Goal: Task Accomplishment & Management: Use online tool/utility

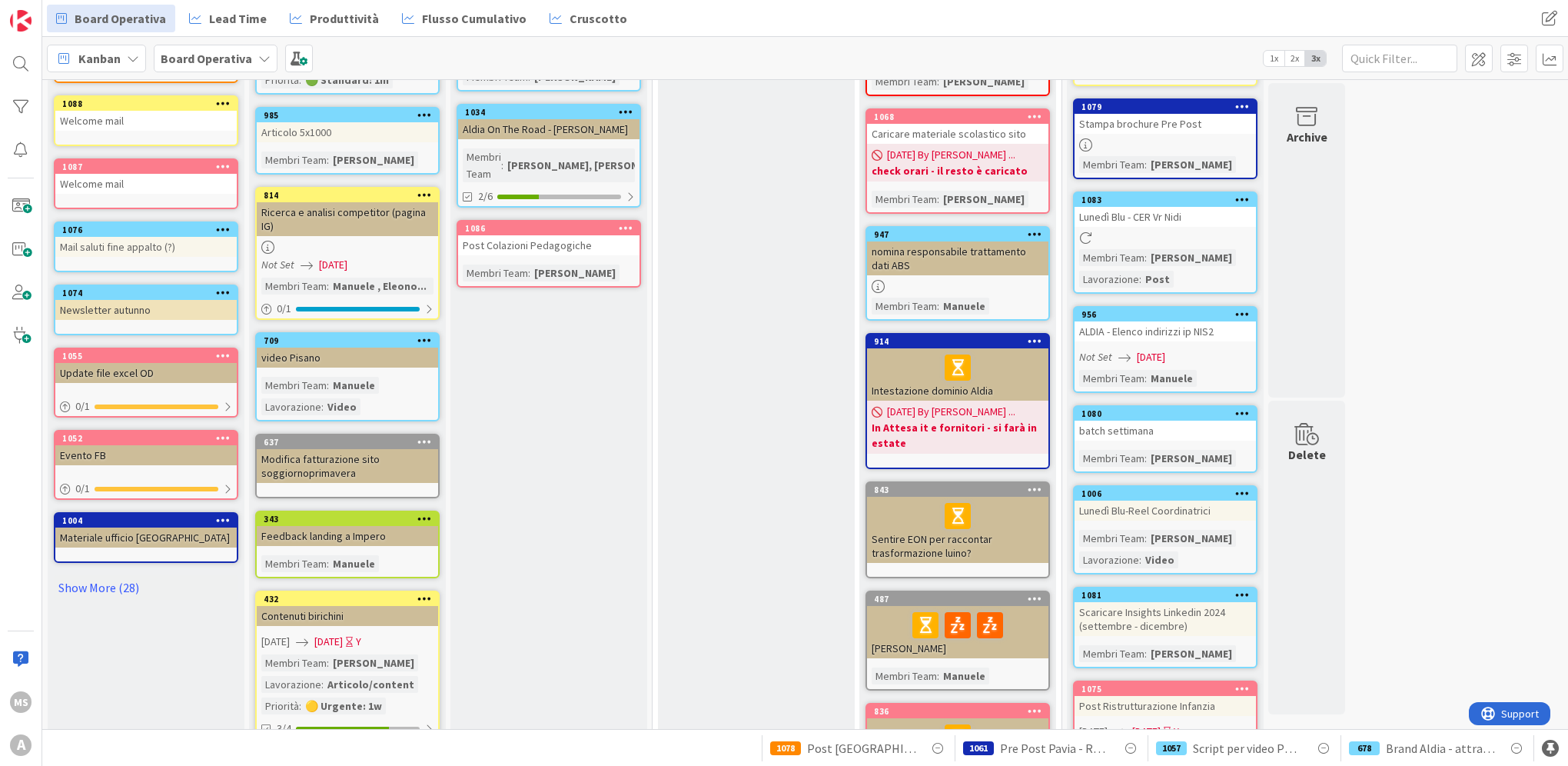
scroll to position [561, 0]
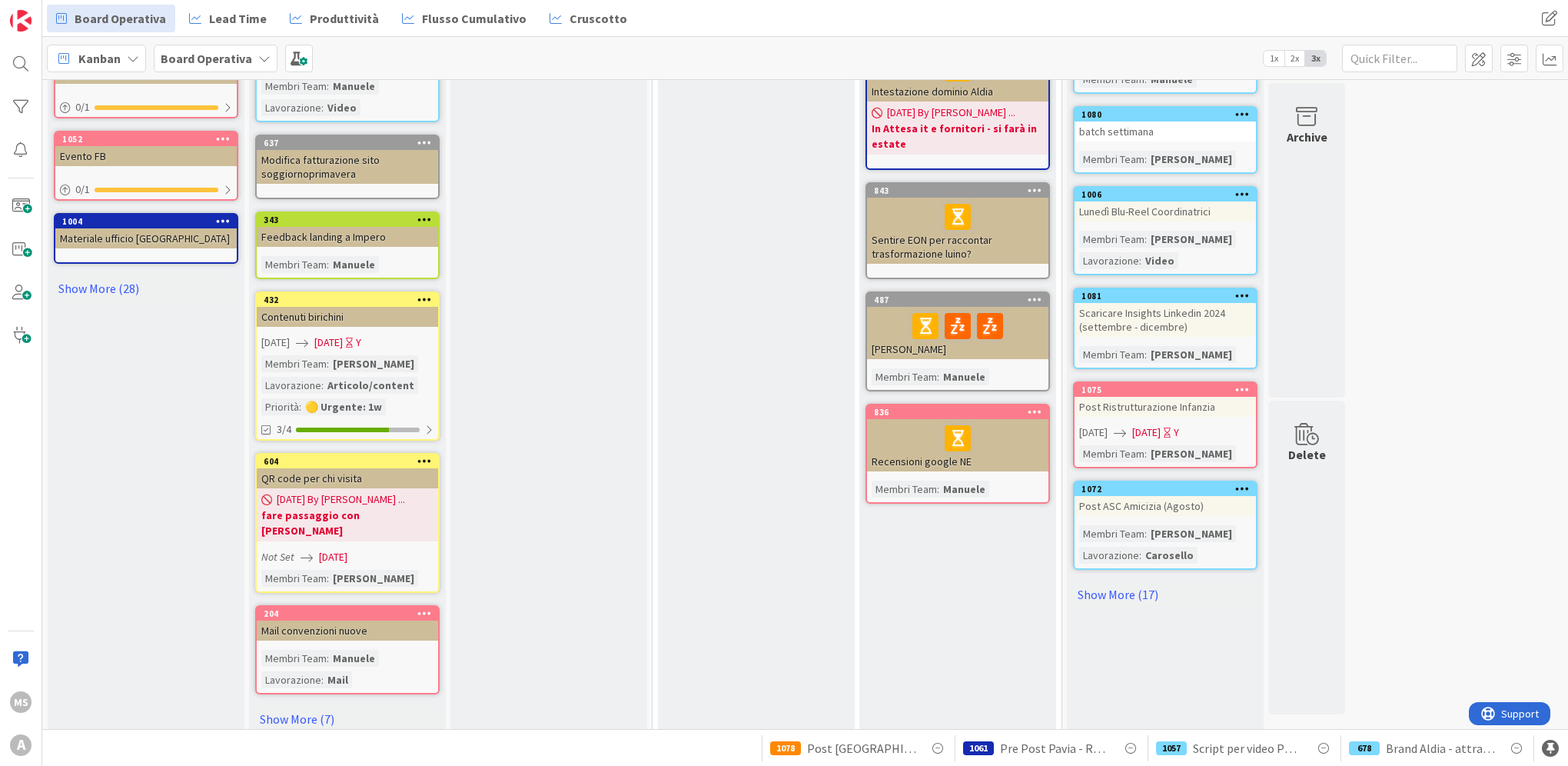
click at [276, 710] on div "Assegnazione Add Card... 1005 gestire Domins Membri Team : [PERSON_NAME] 842 pa…" at bounding box center [347, 145] width 197 height 1198
click at [277, 706] on link "Show More (7)" at bounding box center [347, 718] width 184 height 25
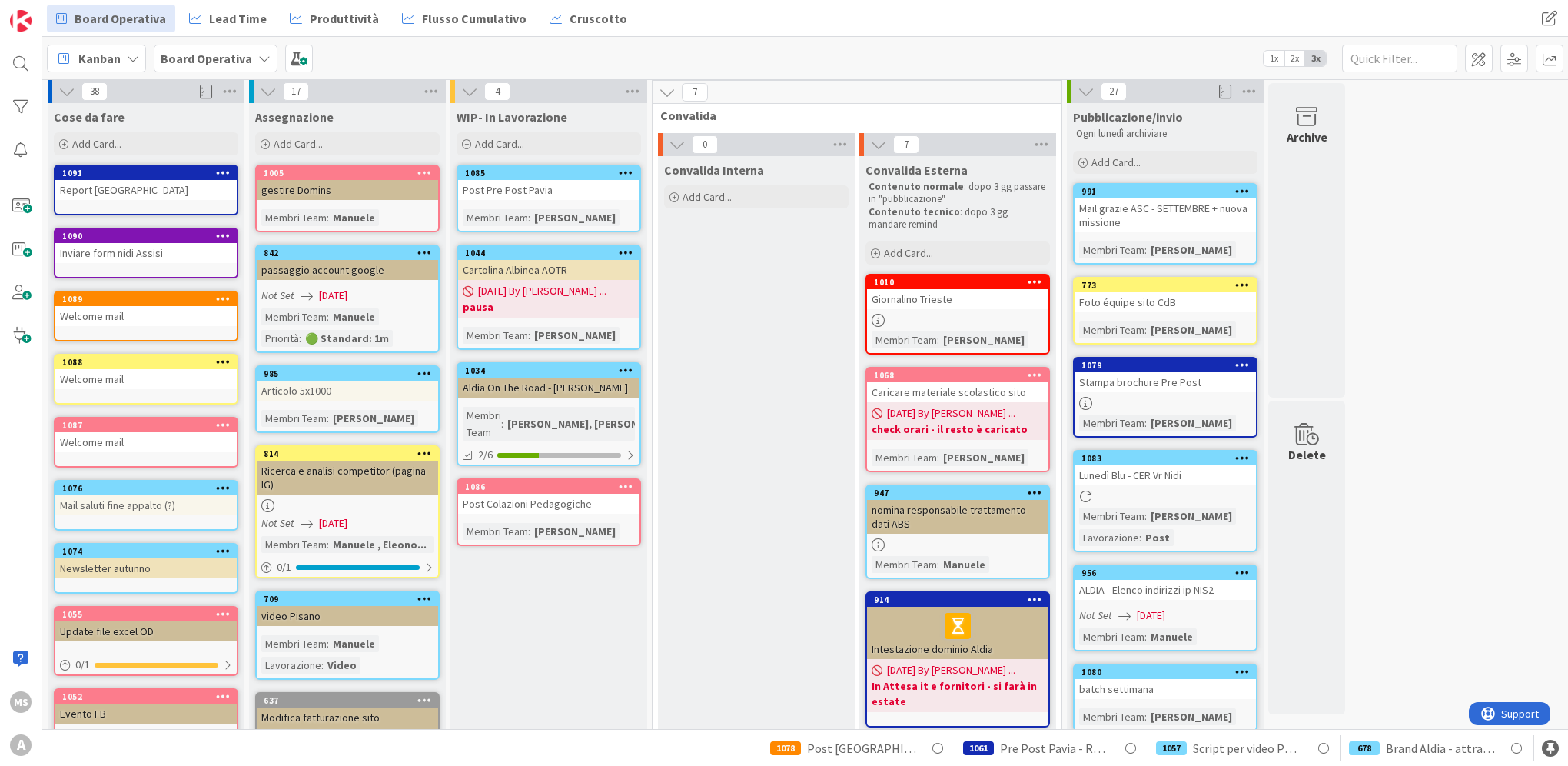
scroll to position [0, 0]
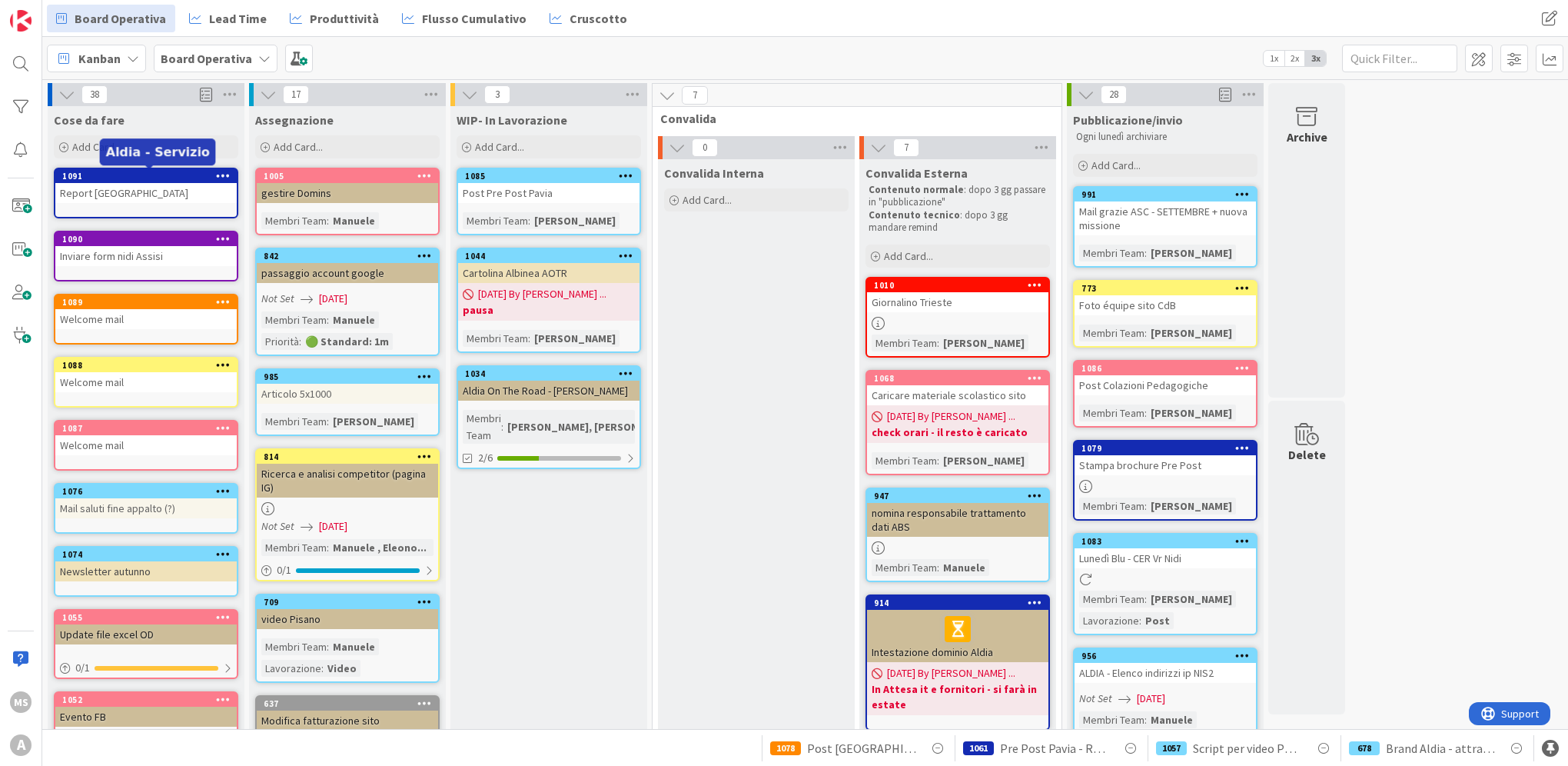
click at [130, 128] on div "Cose da fare Add Card..." at bounding box center [146, 133] width 197 height 55
click at [130, 142] on div "Add Card..." at bounding box center [145, 146] width 184 height 23
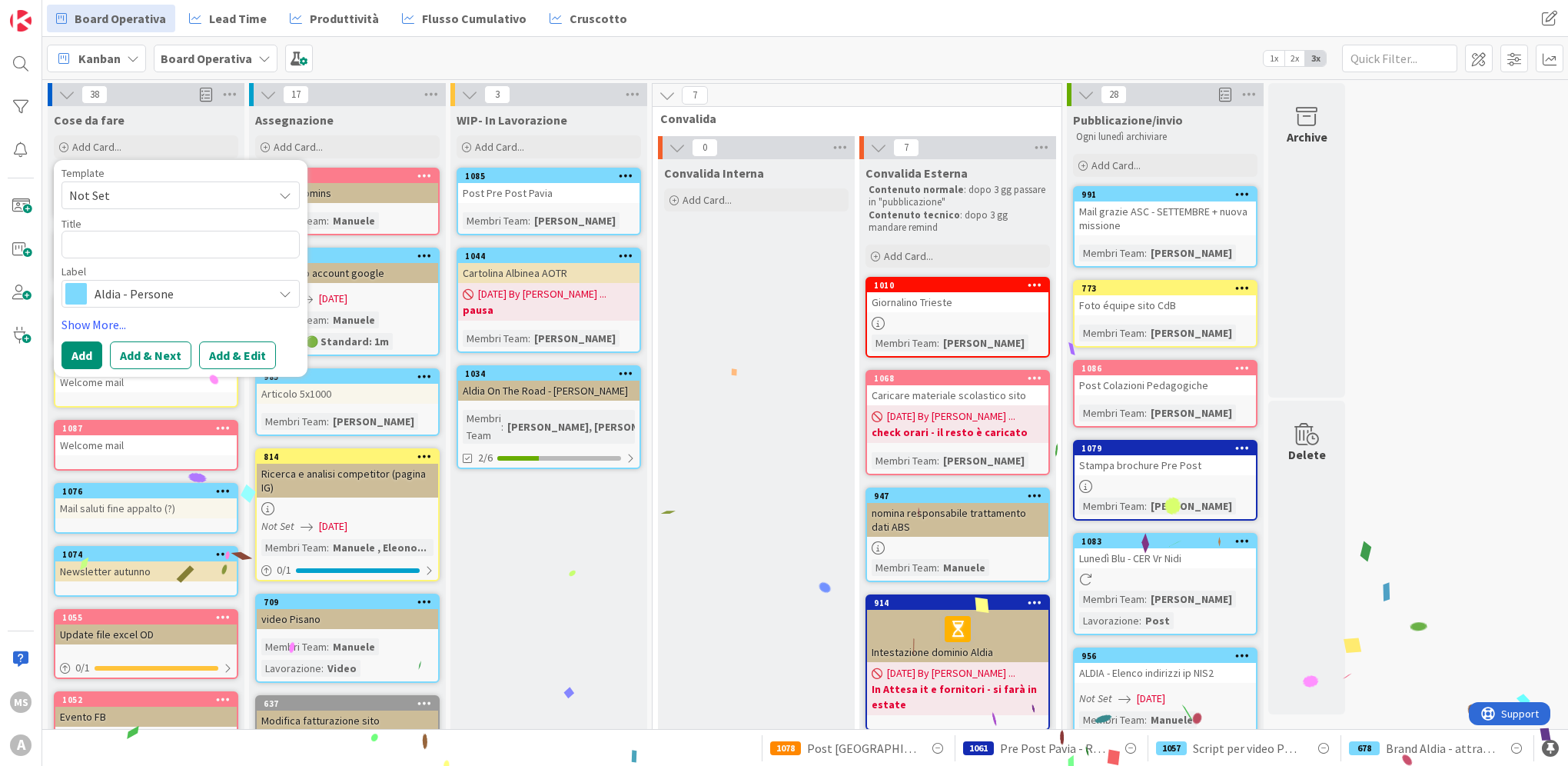
type textarea "x"
type textarea "P"
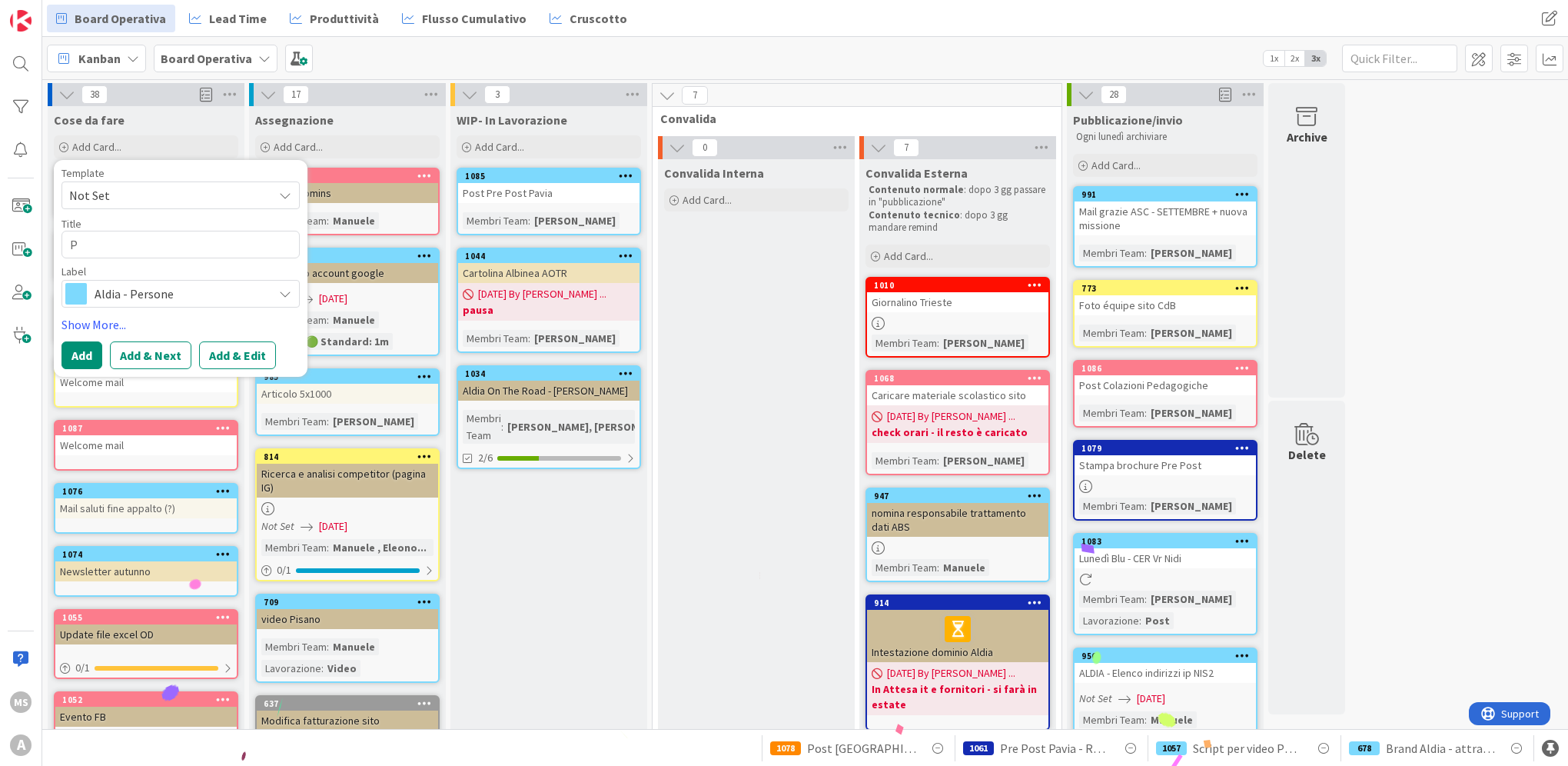
type textarea "x"
type textarea "Po"
type textarea "x"
type textarea "Pos"
type textarea "x"
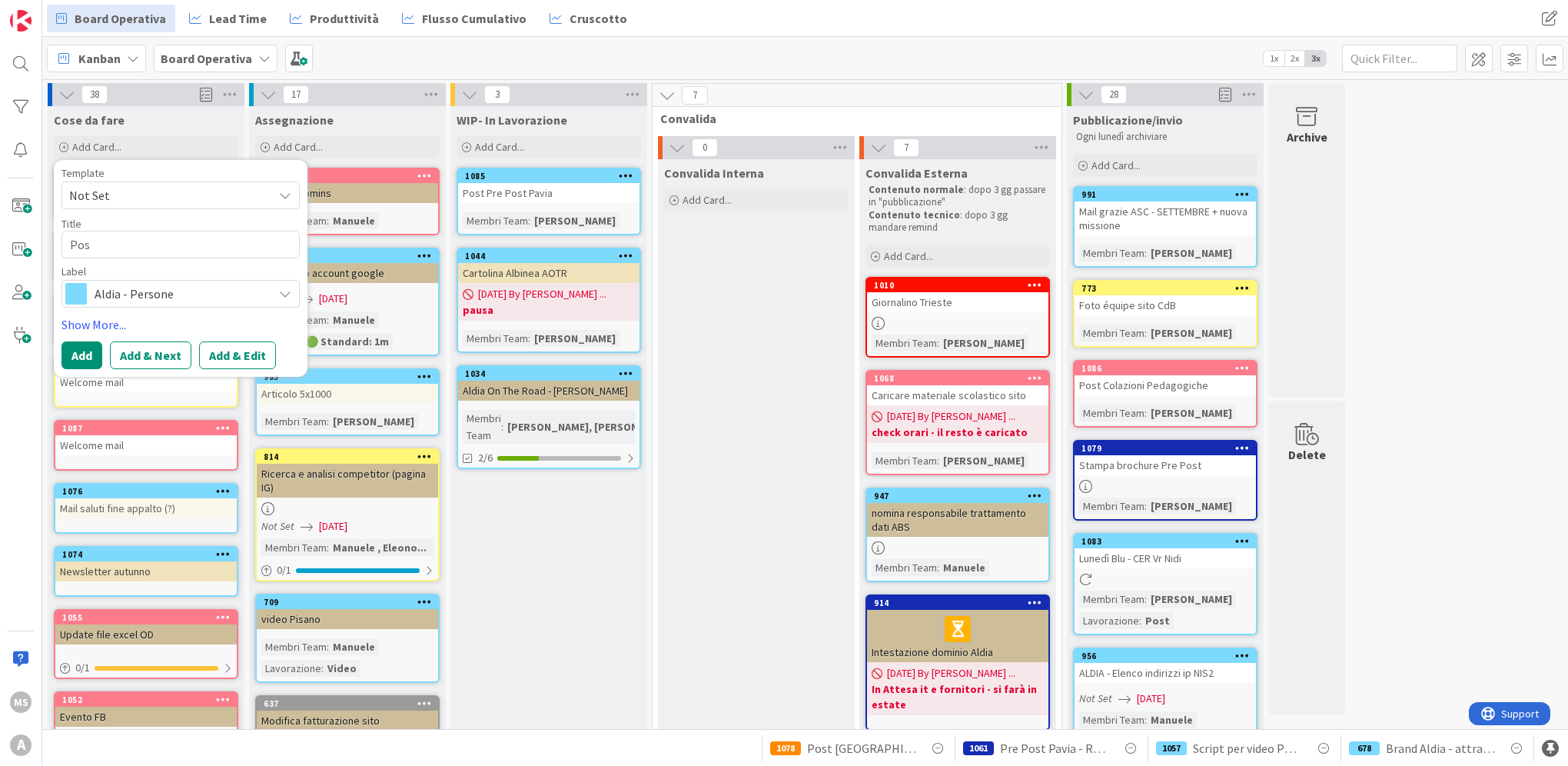
type textarea "Post"
type textarea "x"
type textarea "Post"
type textarea "x"
type textarea "Post G"
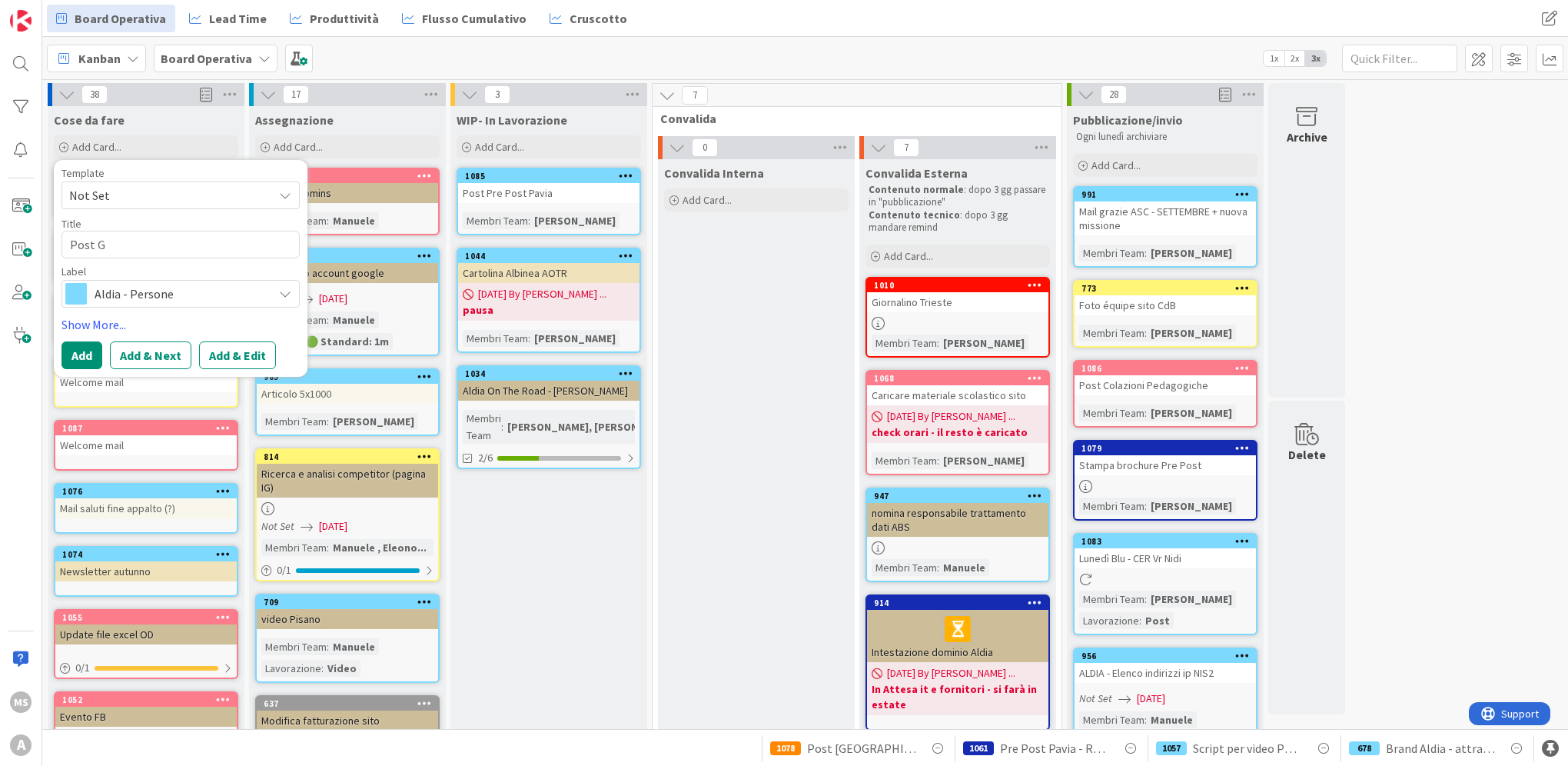
type textarea "x"
type textarea "Post Ge"
type textarea "x"
type textarea "Post Gen"
type textarea "x"
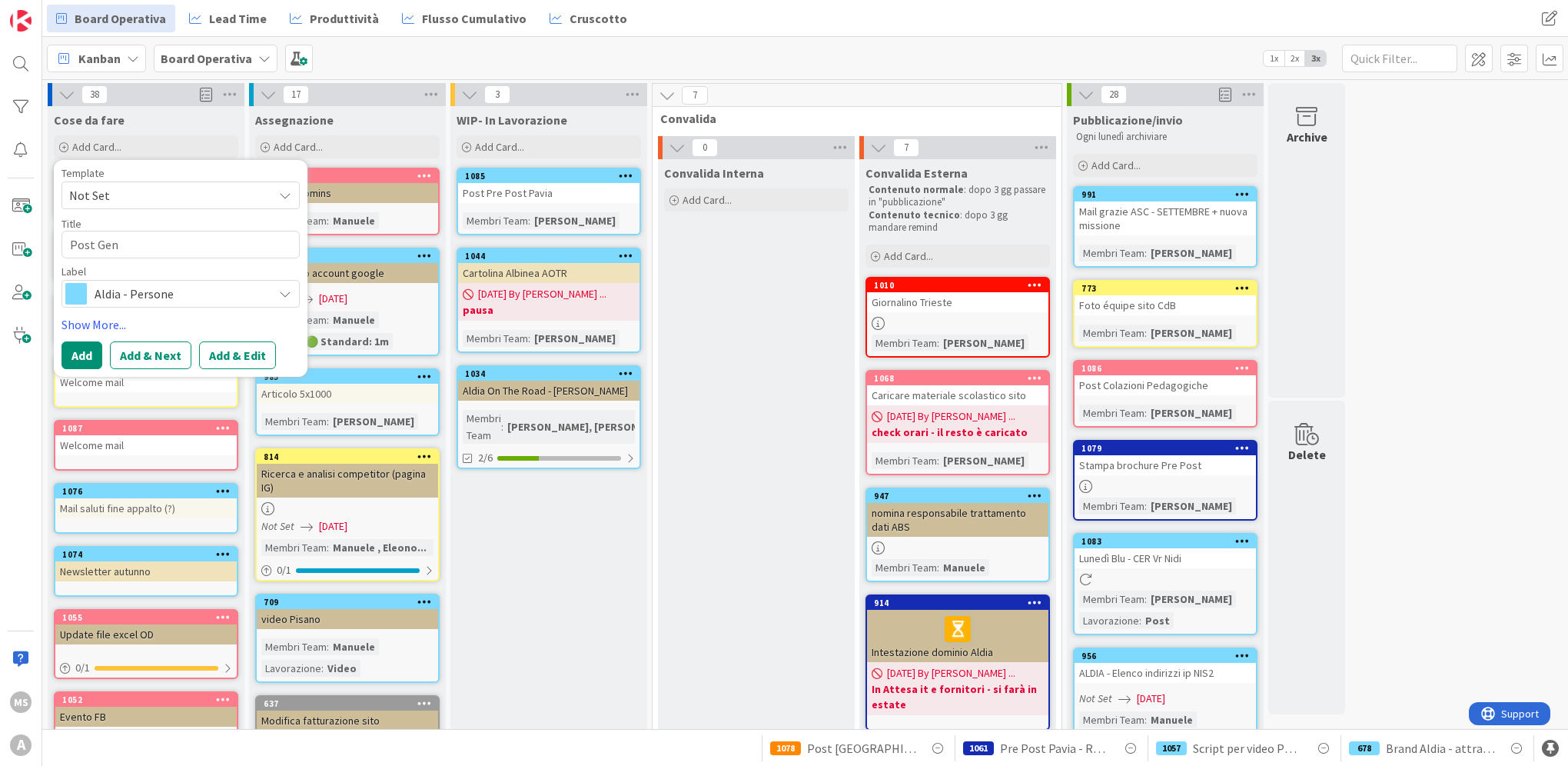
type textarea "Post Gene"
type textarea "x"
type textarea "Post Gener"
type textarea "x"
type textarea "Post Generi"
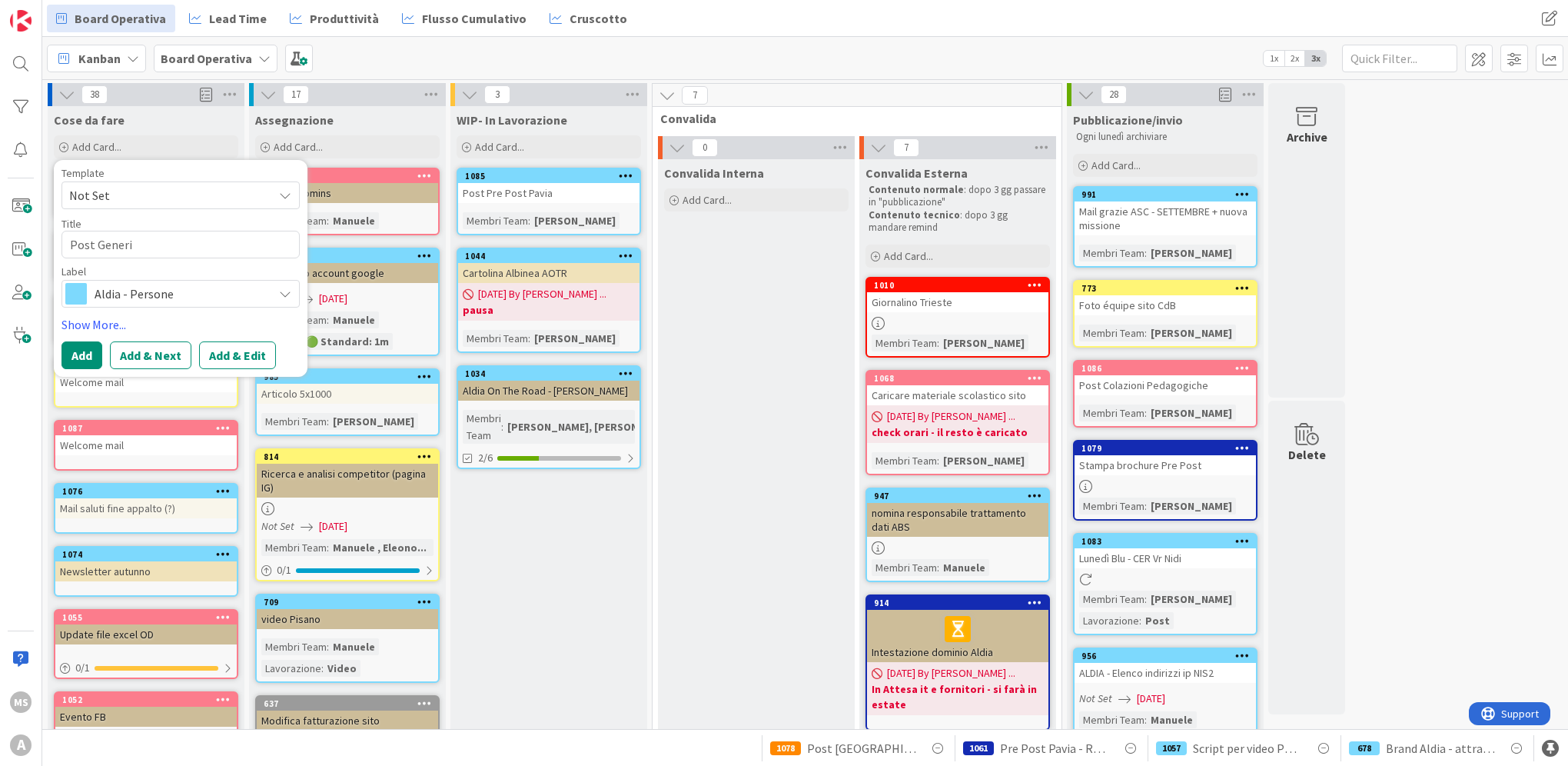
type textarea "x"
type textarea "Post Generico"
type textarea "x"
type textarea "Post Generico"
click at [134, 269] on div "Label" at bounding box center [180, 272] width 238 height 11
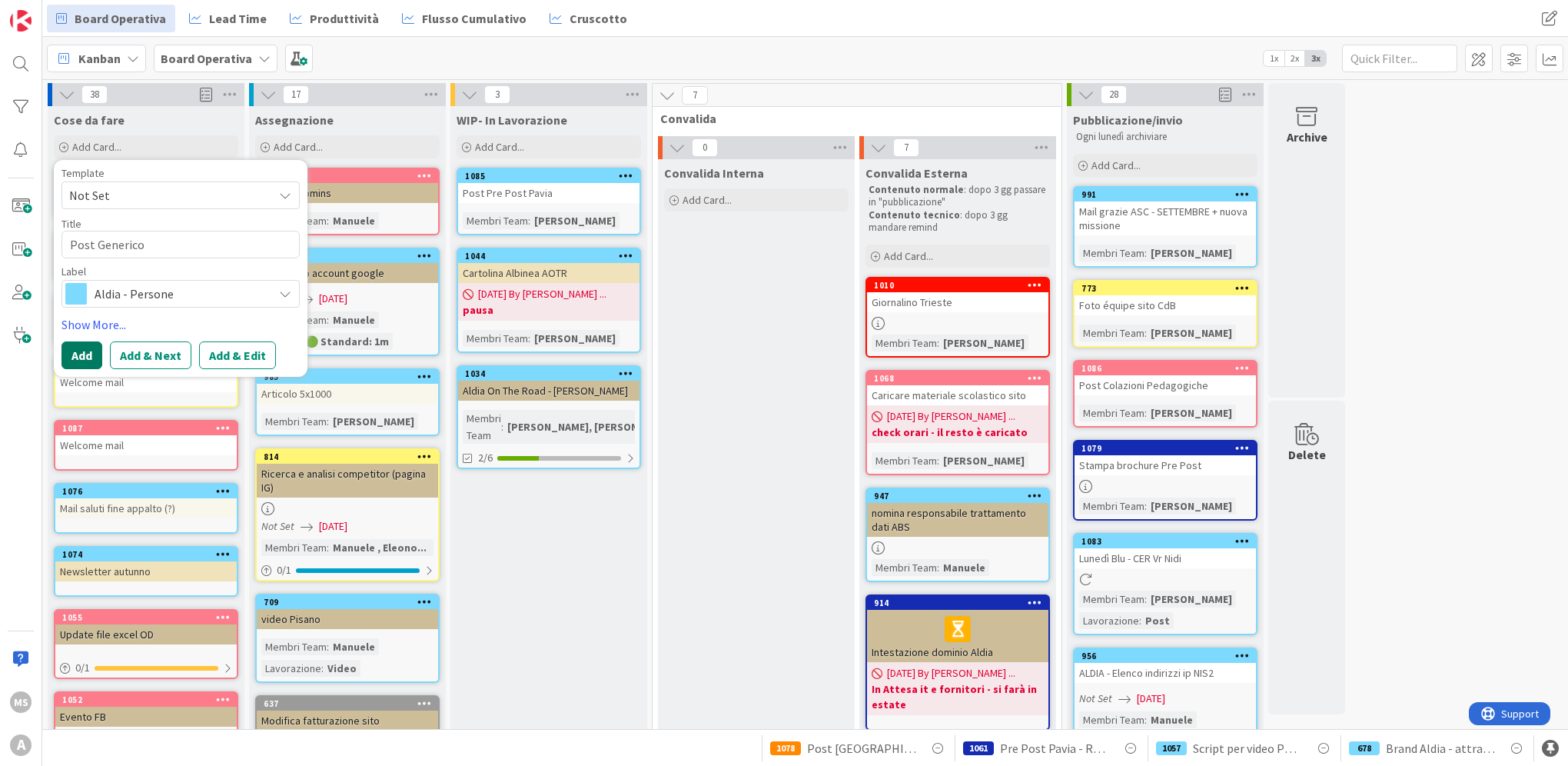
click at [82, 355] on button "Add" at bounding box center [82, 355] width 41 height 28
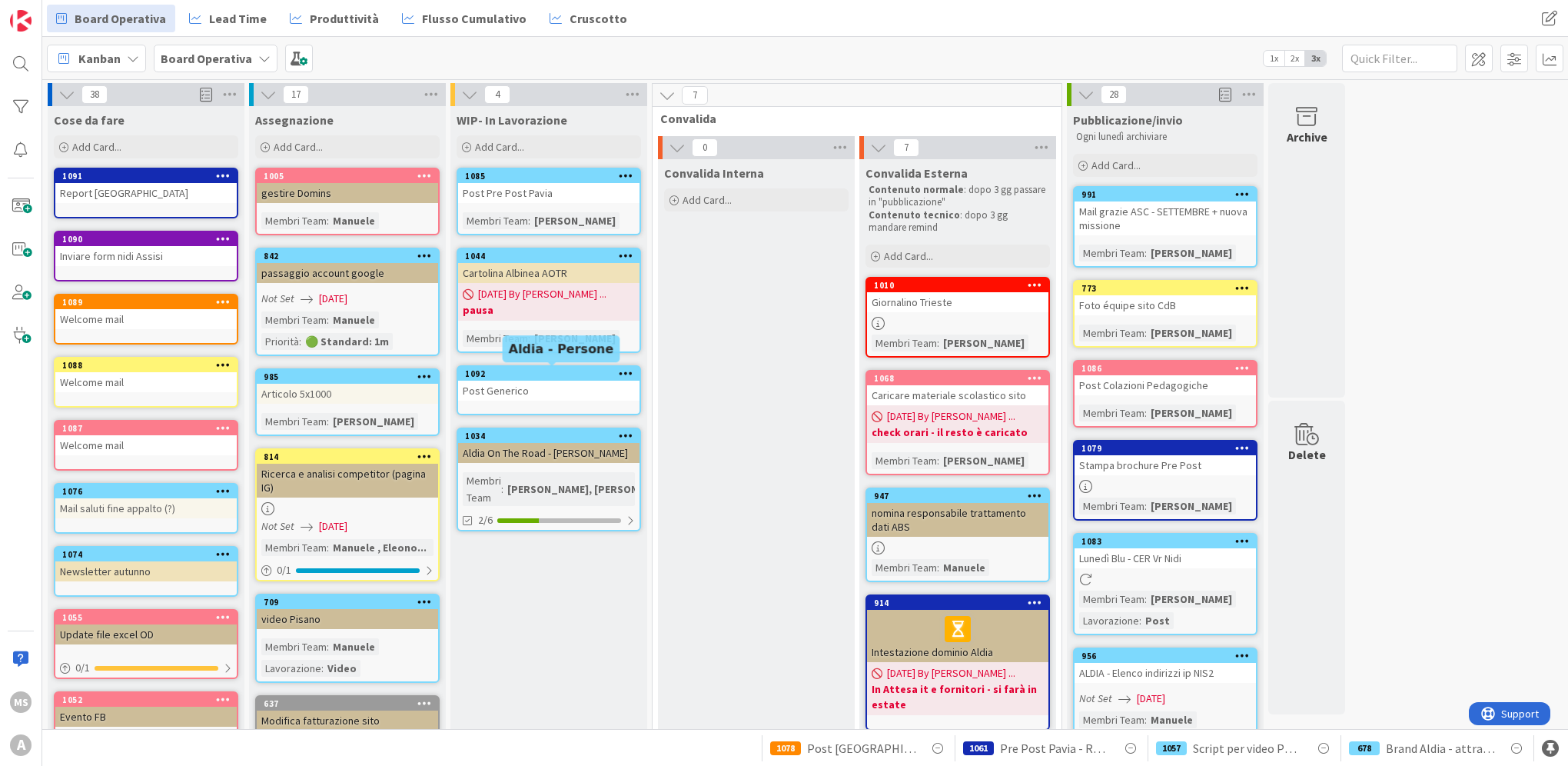
click at [532, 375] on div "1092" at bounding box center [552, 374] width 175 height 11
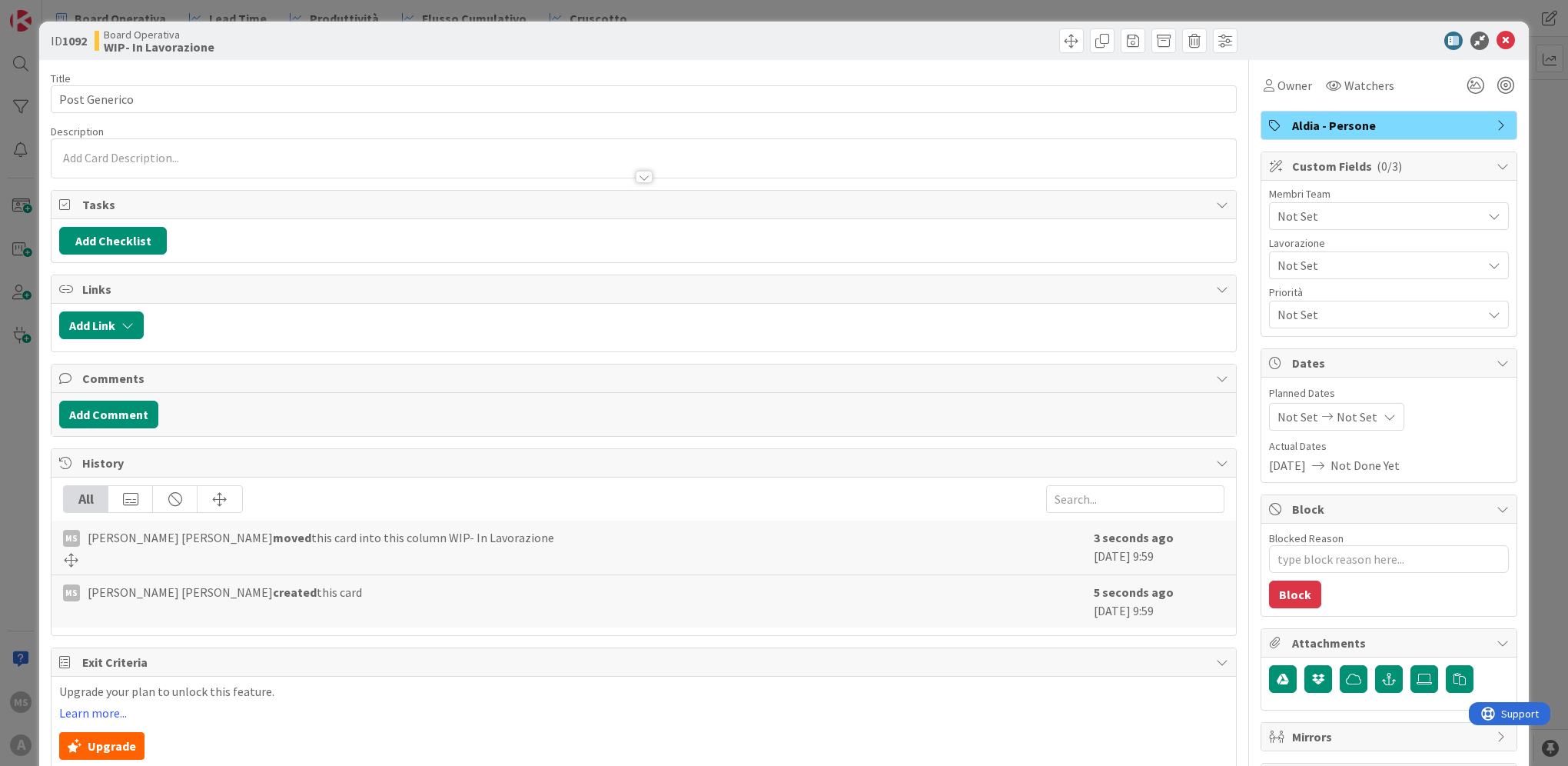
click at [1296, 203] on div "Not Set" at bounding box center [1388, 216] width 239 height 28
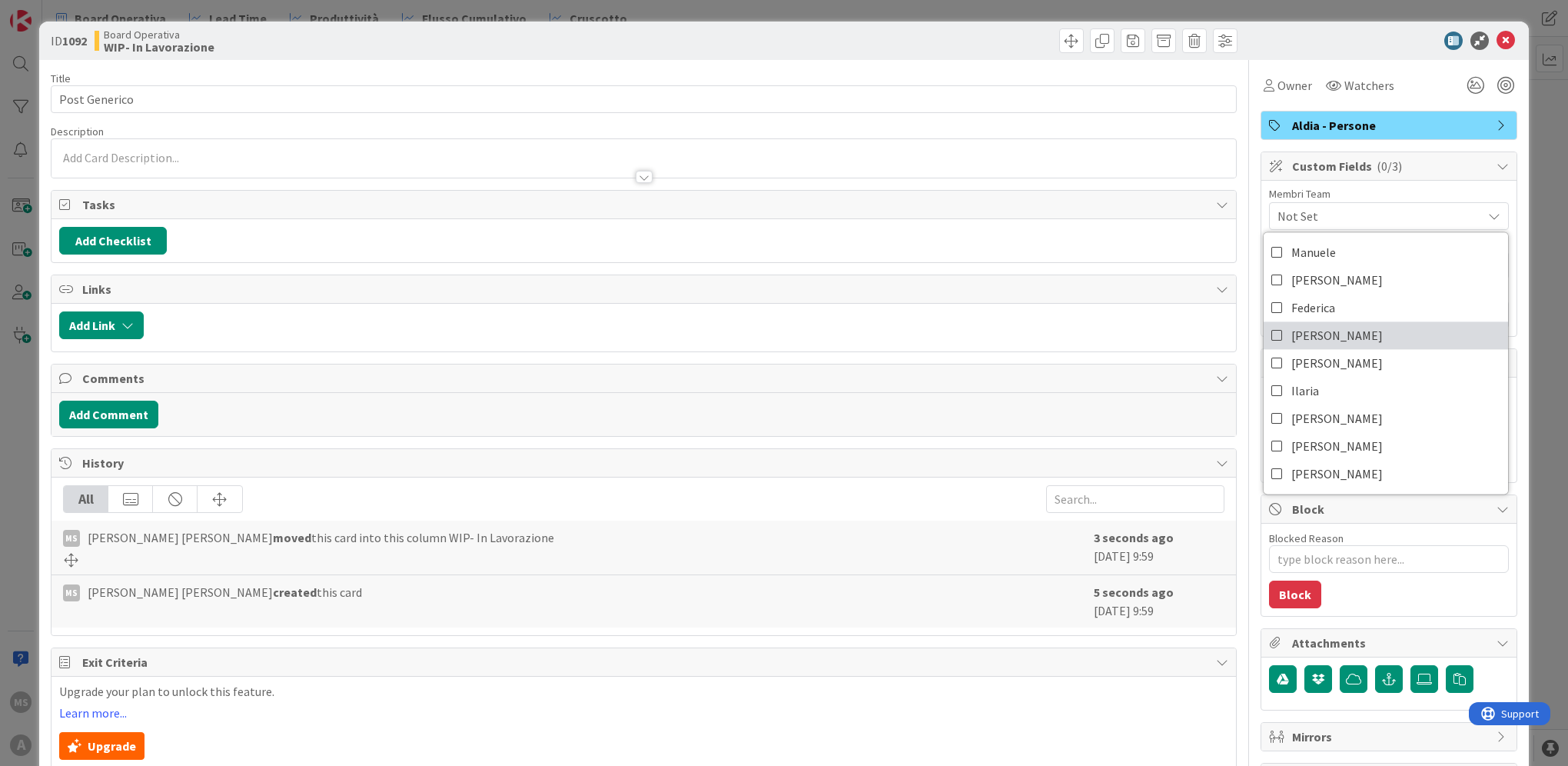
click at [1322, 334] on link "[PERSON_NAME]" at bounding box center [1386, 335] width 244 height 28
click at [1360, 192] on div "Membri Team" at bounding box center [1388, 194] width 239 height 11
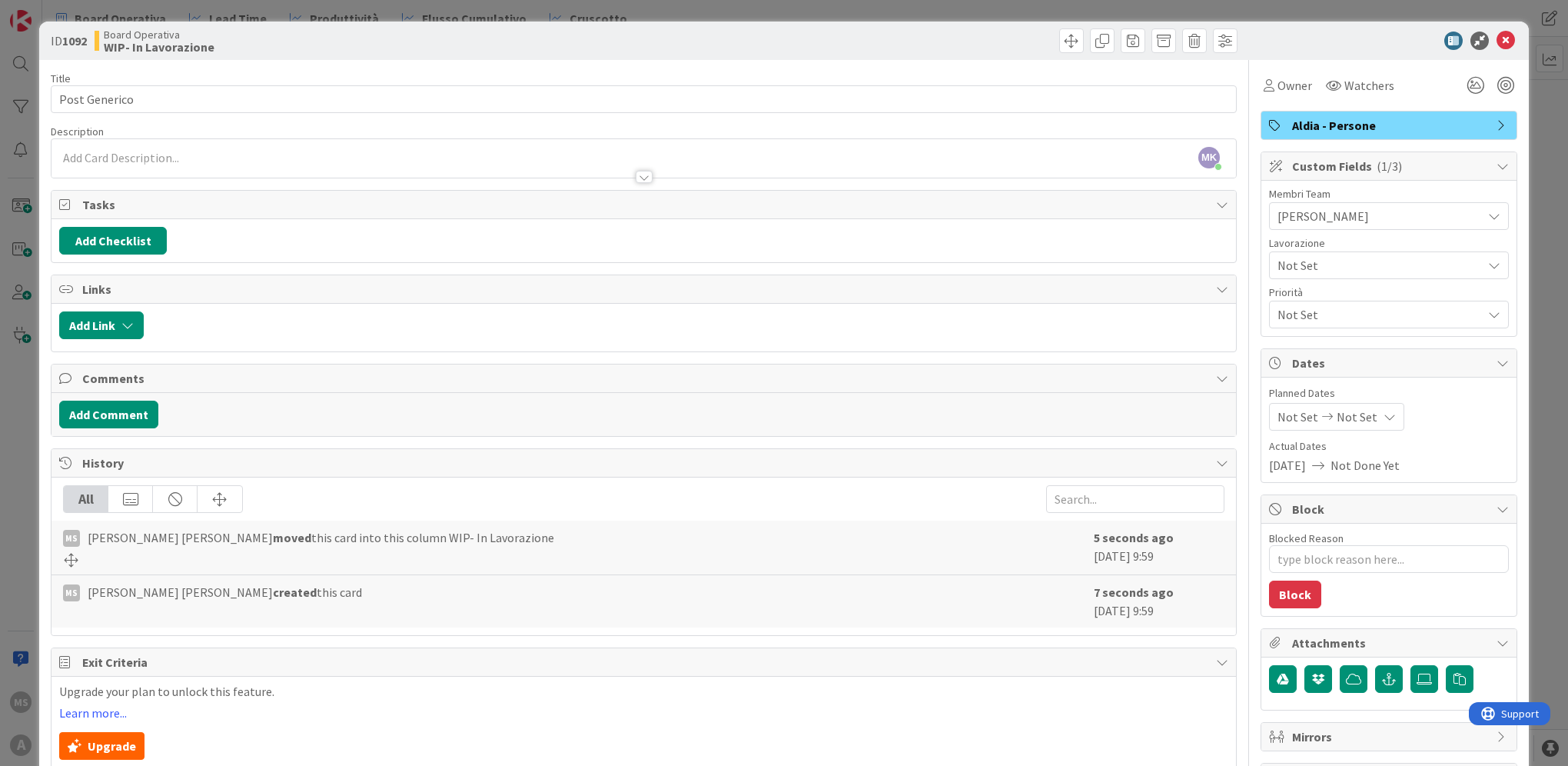
click at [1371, 252] on div "Not Set" at bounding box center [1388, 265] width 239 height 28
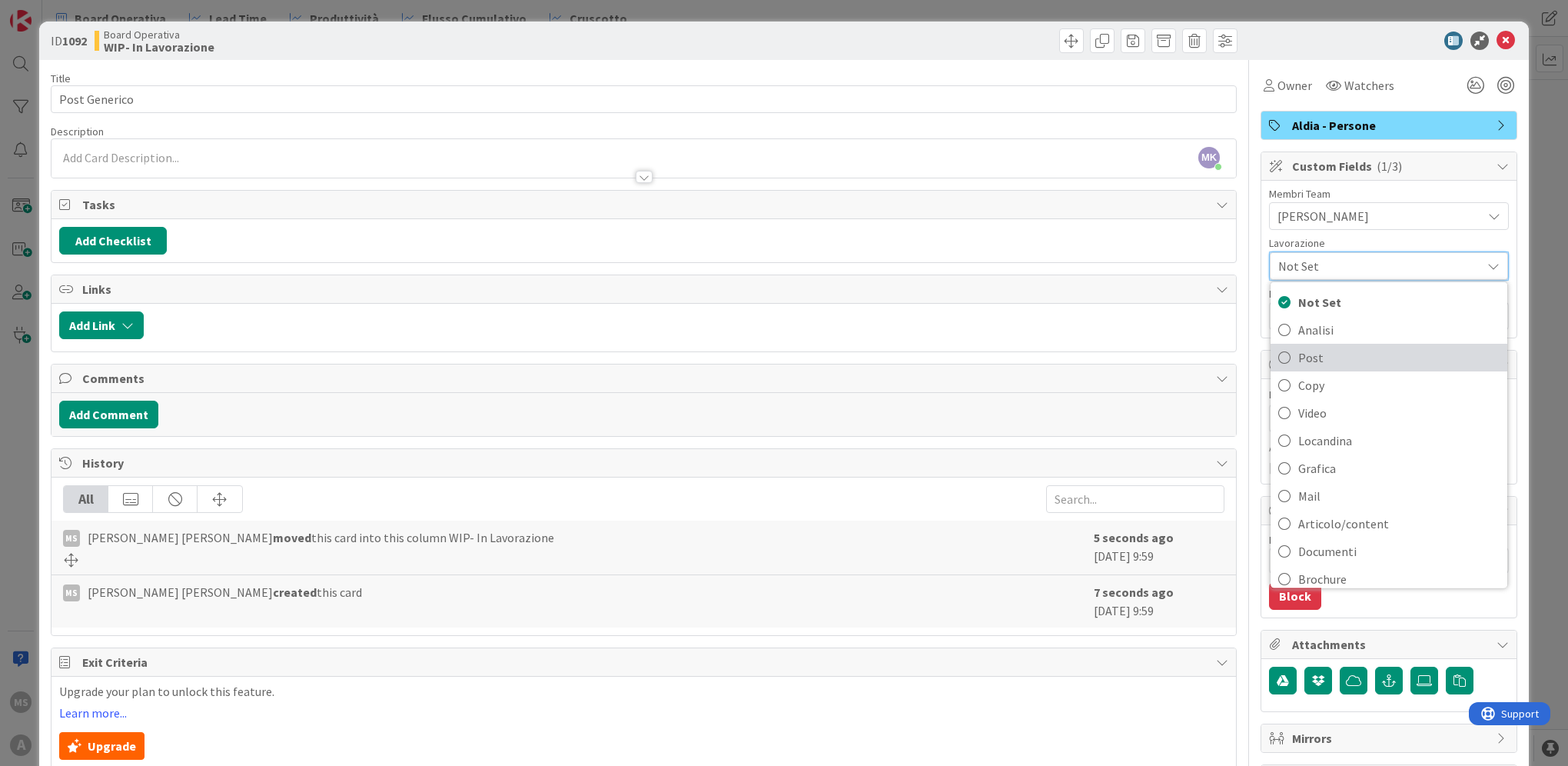
click at [1372, 360] on span "Post" at bounding box center [1399, 357] width 202 height 23
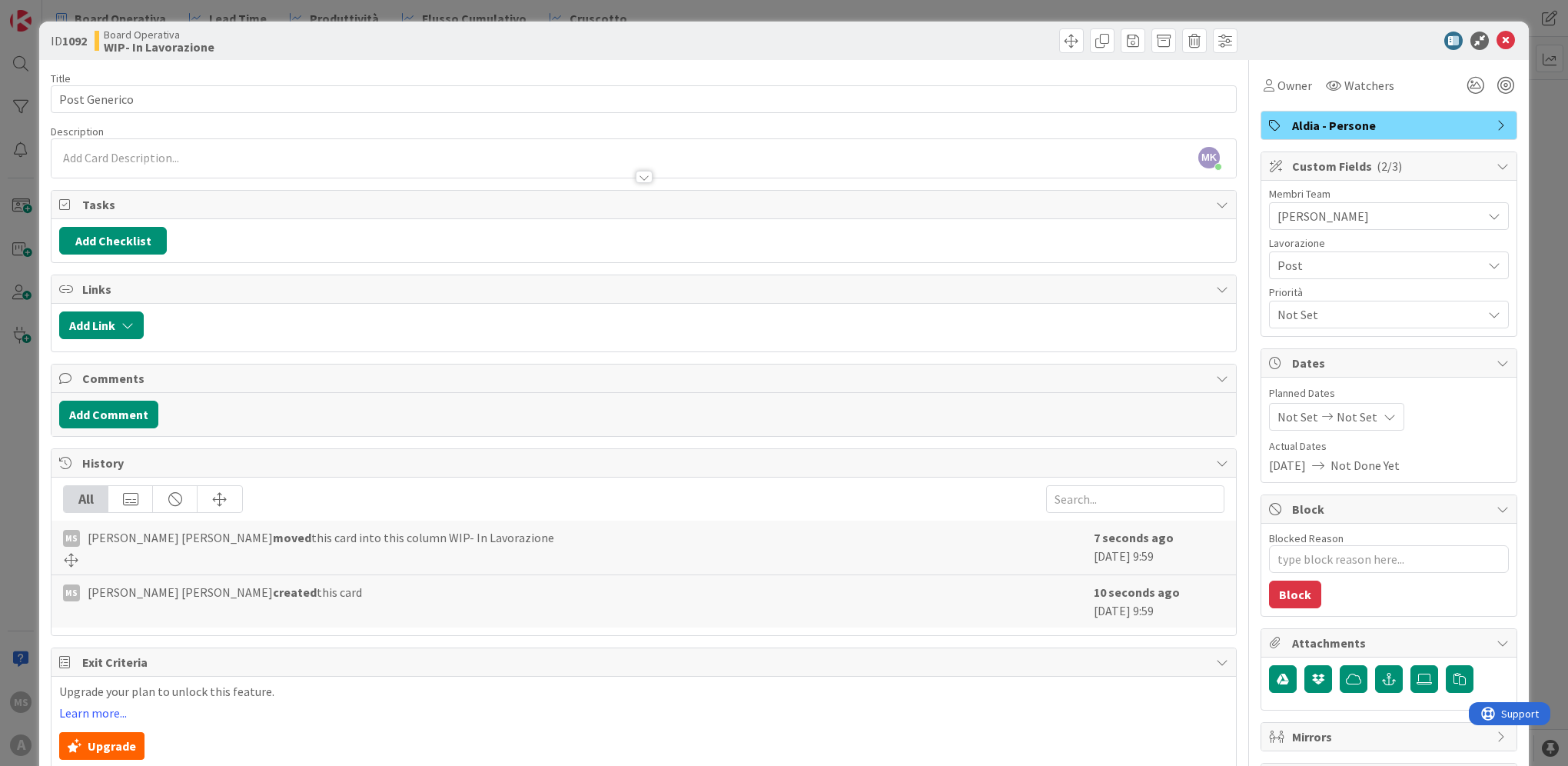
type textarea "x"
click at [1496, 42] on icon at bounding box center [1505, 41] width 18 height 18
